Goal: Transaction & Acquisition: Book appointment/travel/reservation

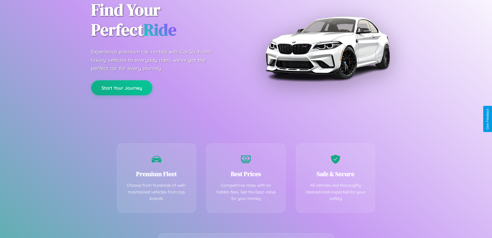
scroll to position [102, 0]
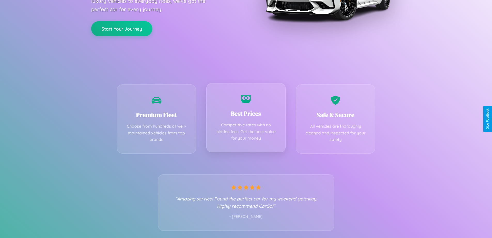
click at [246, 119] on div "Best Prices Competitive rates with no hidden fees. Get the best value for your …" at bounding box center [246, 117] width 79 height 69
click at [122, 28] on button "Start Your Journey" at bounding box center [121, 28] width 61 height 15
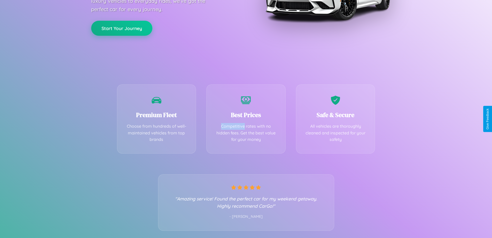
click at [122, 28] on button "Start Your Journey" at bounding box center [121, 28] width 61 height 15
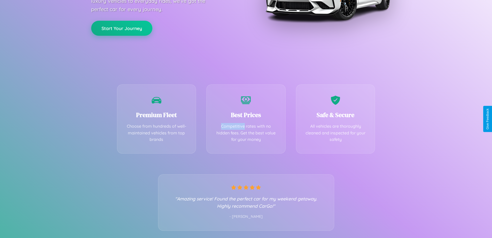
click at [122, 28] on button "Start Your Journey" at bounding box center [121, 28] width 61 height 15
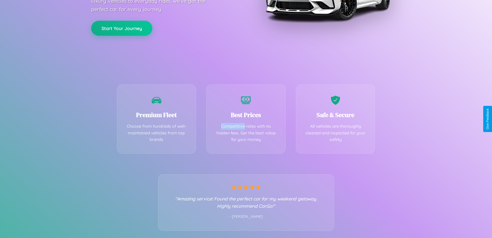
click at [122, 28] on button "Start Your Journey" at bounding box center [121, 28] width 61 height 15
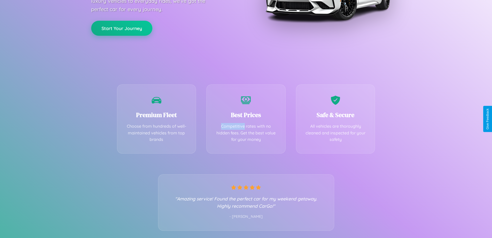
click at [122, 28] on button "Start Your Journey" at bounding box center [121, 28] width 61 height 15
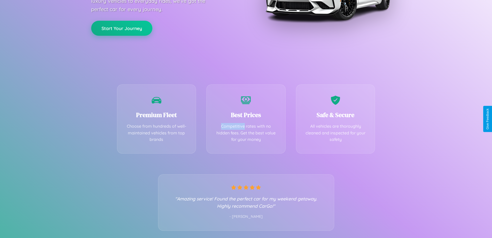
click at [122, 28] on button "Start Your Journey" at bounding box center [121, 28] width 61 height 15
